Goal: Information Seeking & Learning: Check status

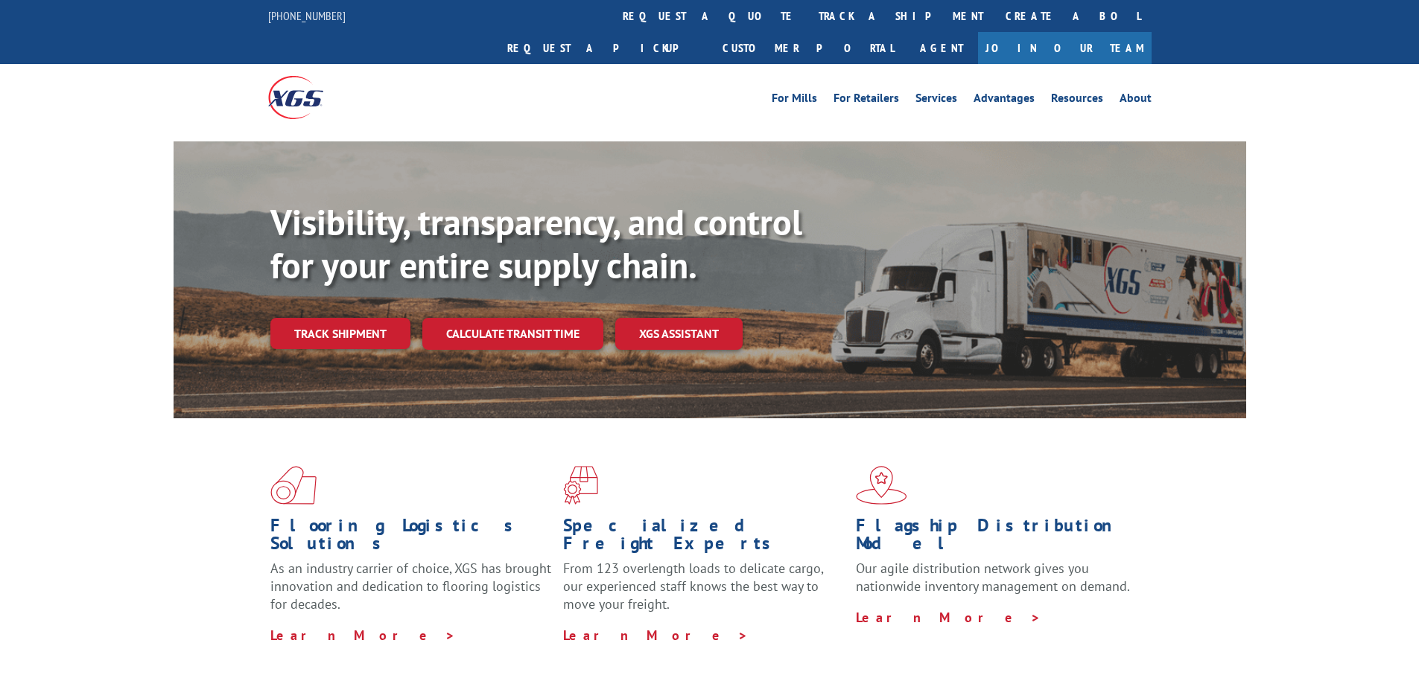
click at [372, 321] on div "Visibility, transparency, and control for your entire supply chain. Track shipm…" at bounding box center [758, 305] width 976 height 208
click at [372, 318] on link "Track shipment" at bounding box center [340, 333] width 140 height 31
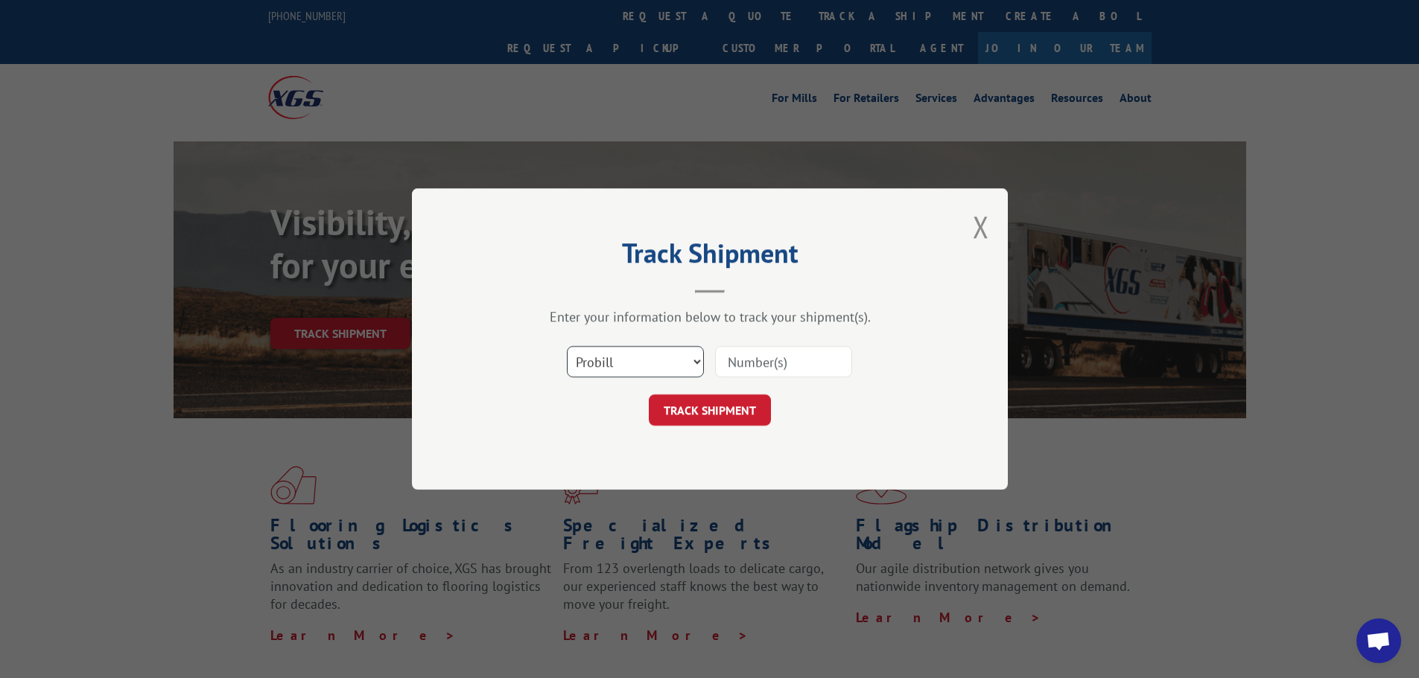
click at [605, 373] on select "Select category... Probill BOL PO" at bounding box center [635, 361] width 137 height 31
select select "bol"
click at [567, 346] on select "Select category... Probill BOL PO" at bounding box center [635, 361] width 137 height 31
click at [748, 363] on input at bounding box center [783, 361] width 137 height 31
type input "2845877"
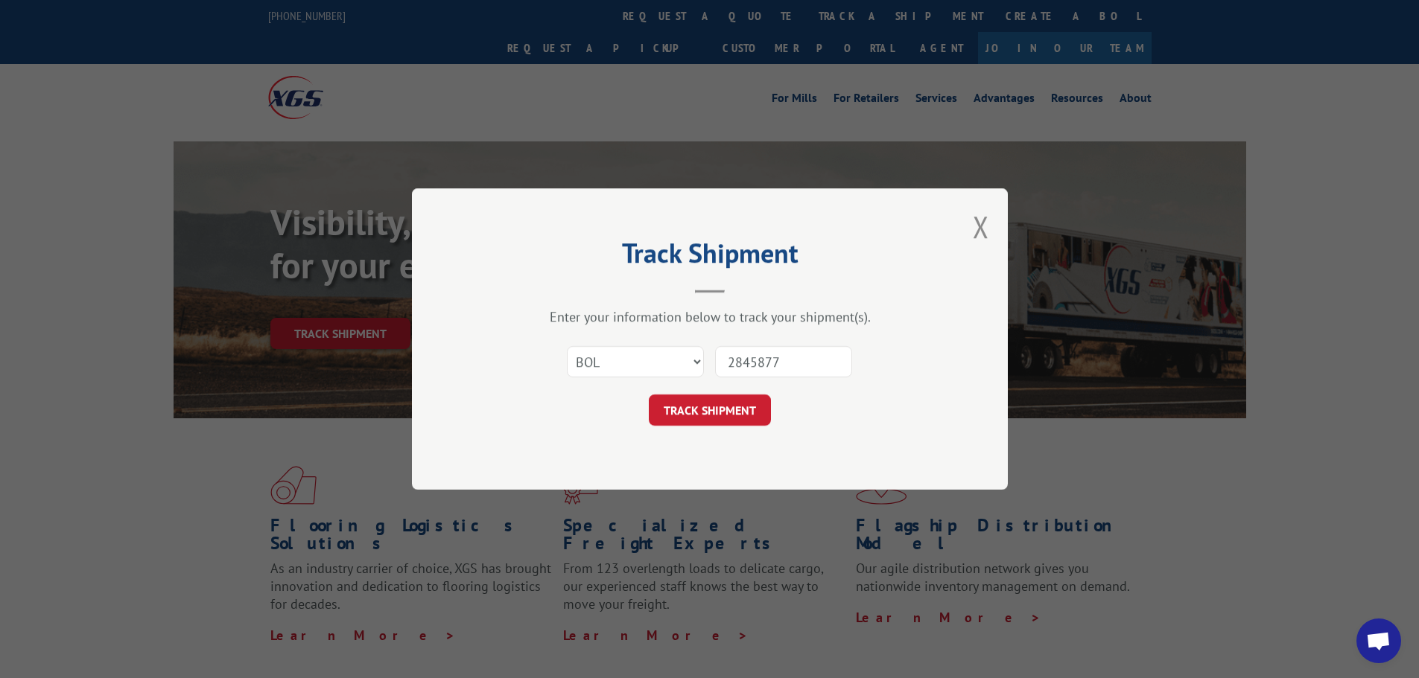
click button "TRACK SHIPMENT" at bounding box center [710, 410] width 122 height 31
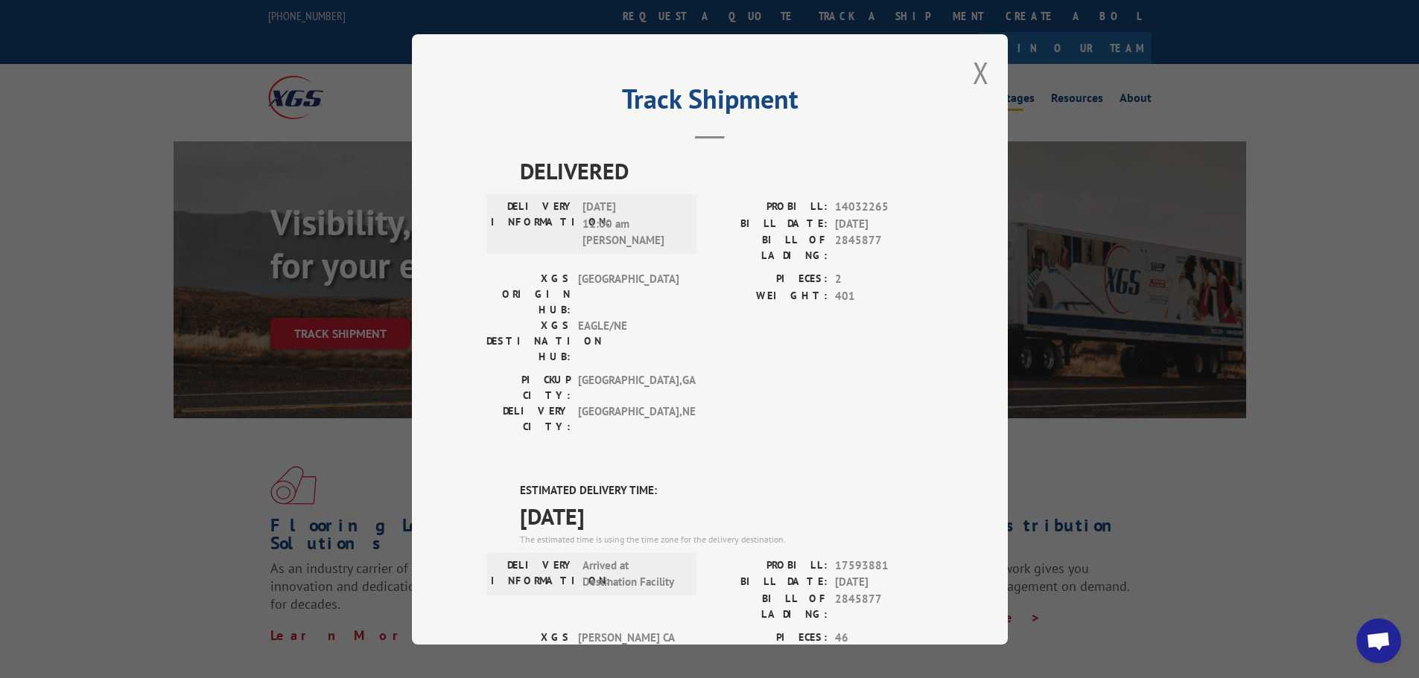
click at [973, 69] on button "Close modal" at bounding box center [981, 72] width 16 height 39
